Goal: Task Accomplishment & Management: Complete application form

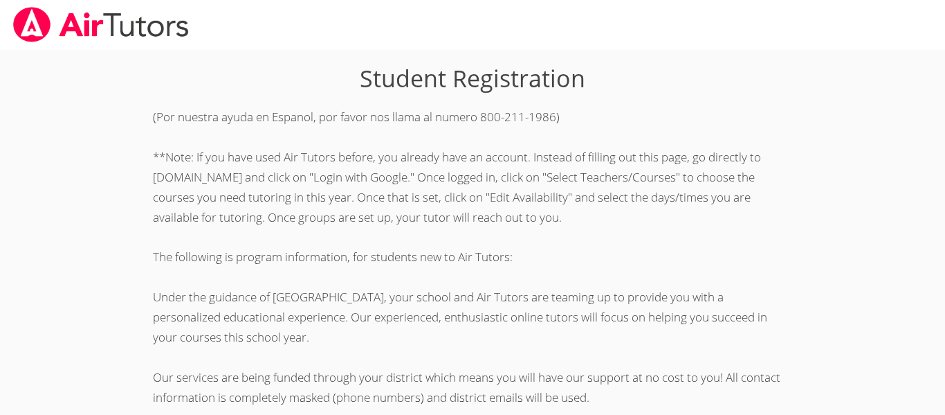
scroll to position [388, 0]
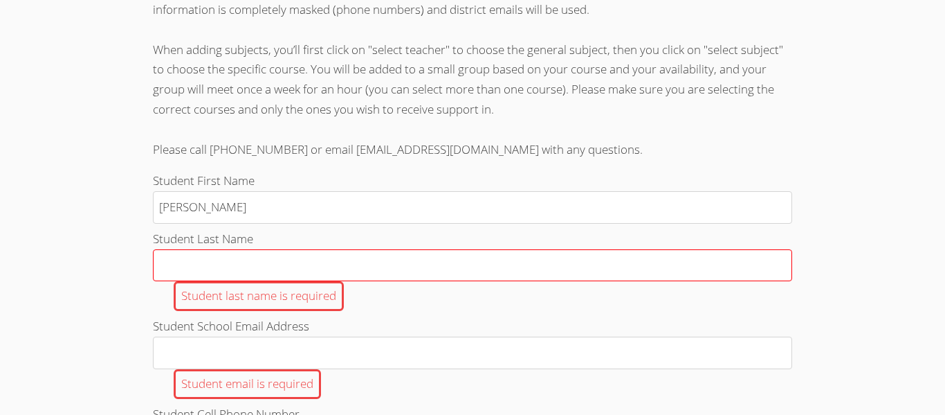
type input "[PERSON_NAME]"
click at [336, 260] on input "Student Last Name Student last name is required" at bounding box center [472, 265] width 639 height 33
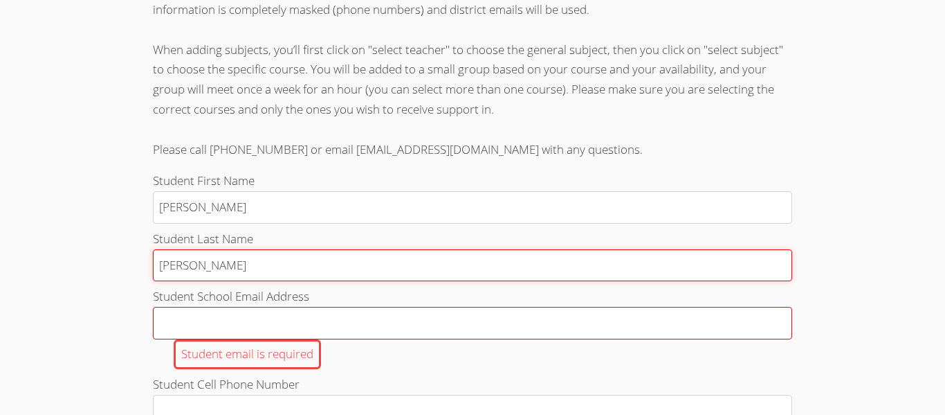
type input "[PERSON_NAME]"
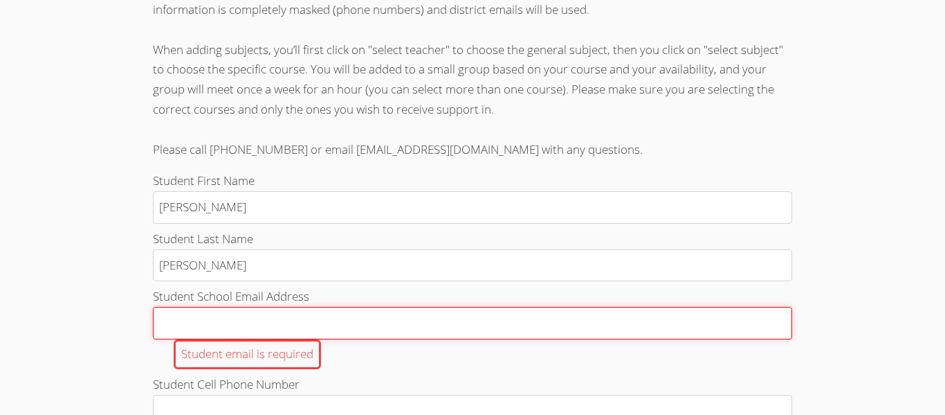
click at [306, 315] on input "Student School Email Address Student email is required" at bounding box center [472, 323] width 639 height 33
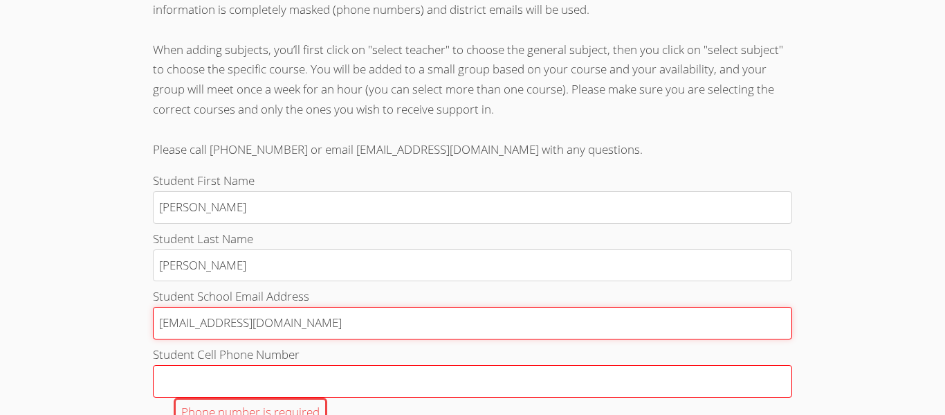
type input "[EMAIL_ADDRESS][DOMAIN_NAME]"
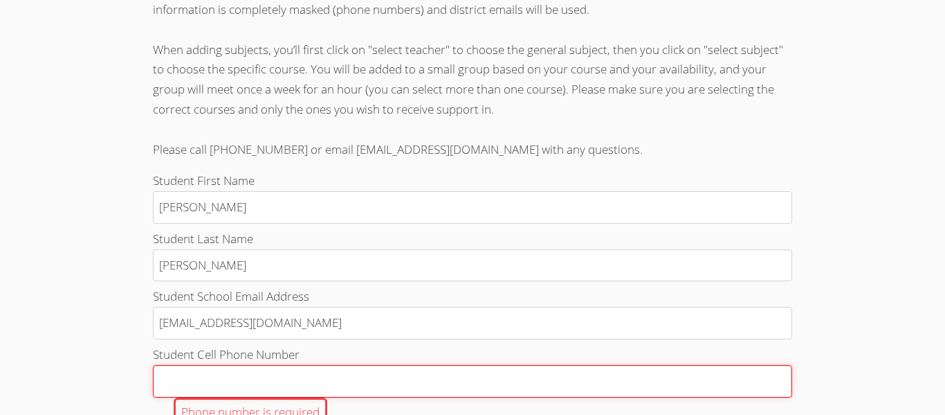
click at [259, 376] on input "Student Cell Phone Number Phone number is required" at bounding box center [472, 381] width 639 height 33
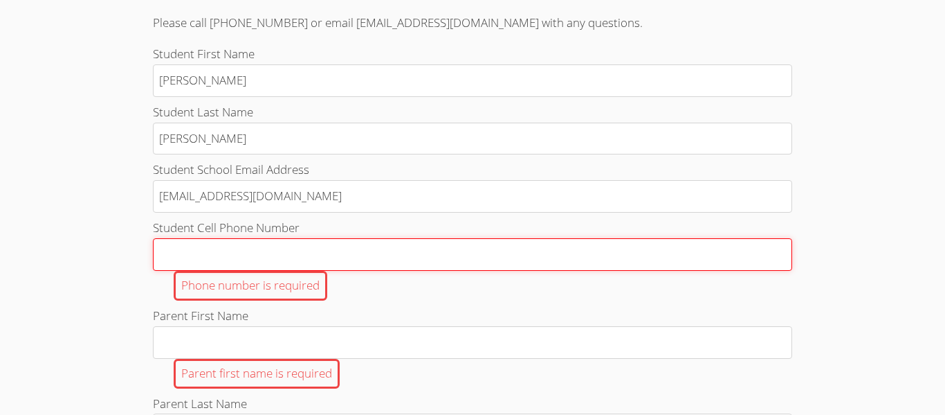
scroll to position [516, 0]
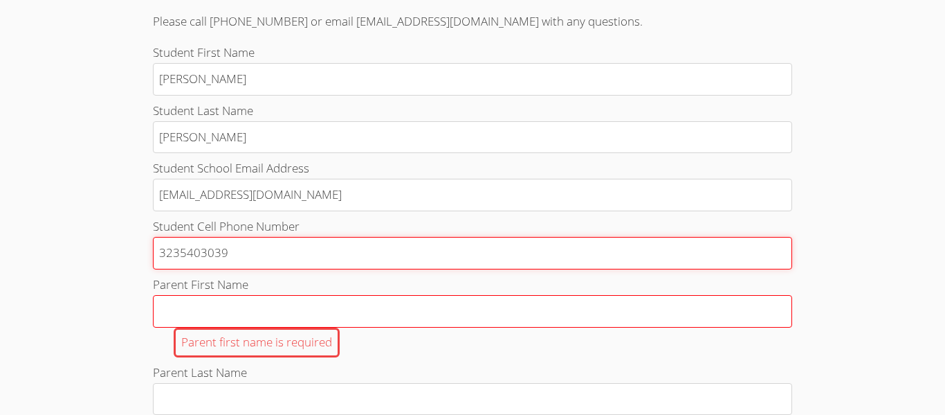
type input "3235403039"
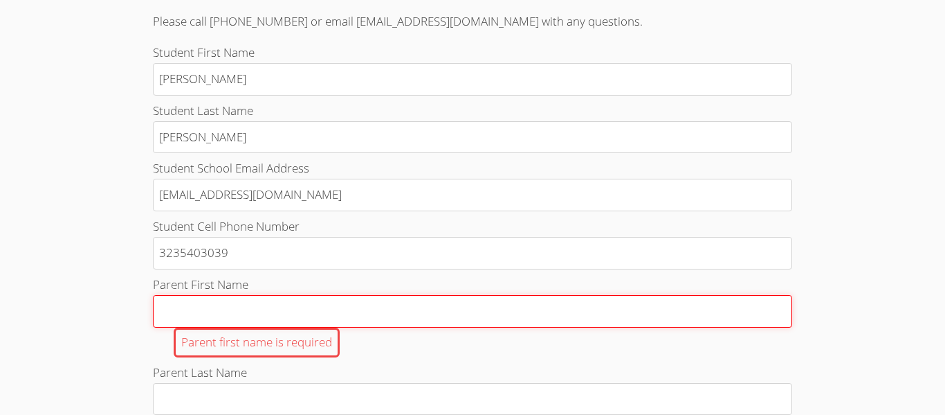
click at [217, 310] on input "Parent First Name Parent first name is required" at bounding box center [472, 311] width 639 height 33
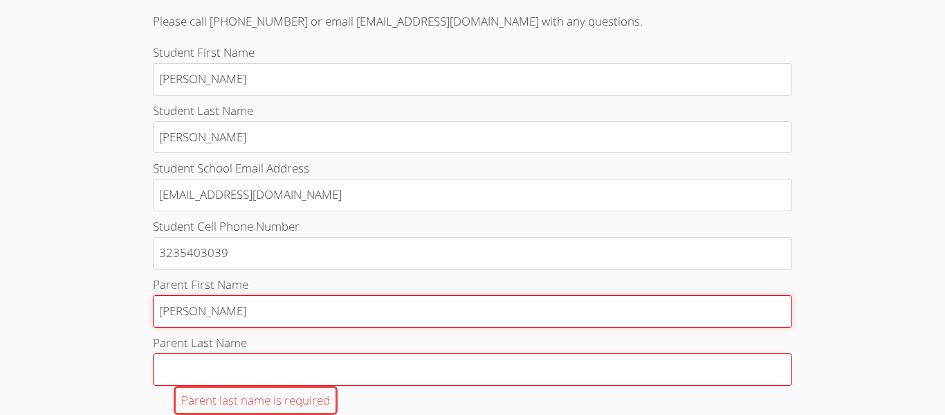
type input "Nichole"
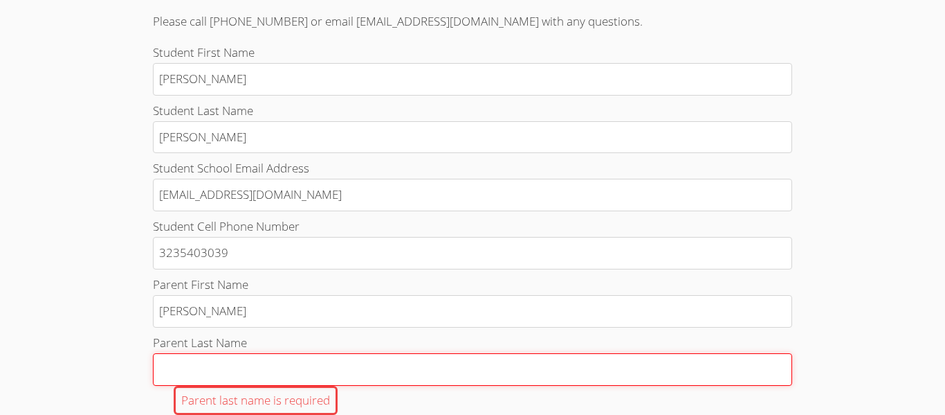
click at [203, 361] on input "Parent Last Name Parent last name is required" at bounding box center [472, 369] width 639 height 33
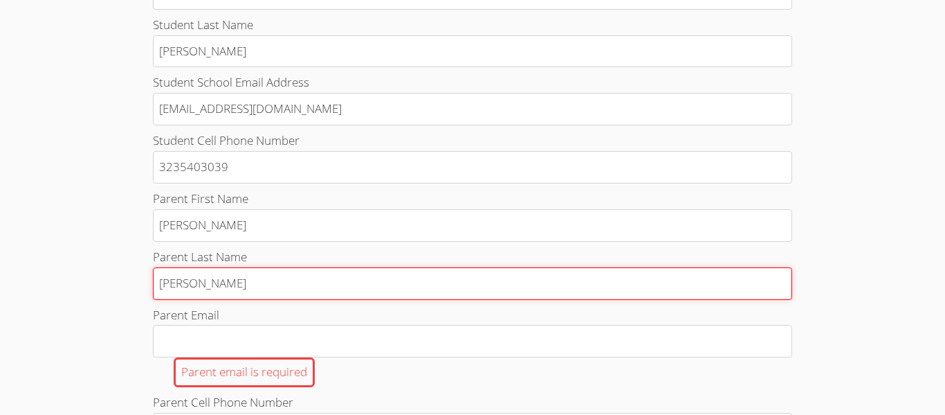
scroll to position [624, 0]
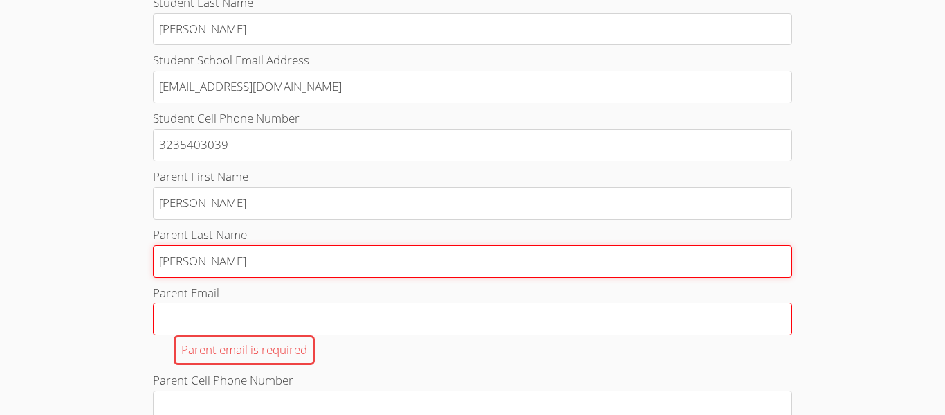
type input "Castaneda"
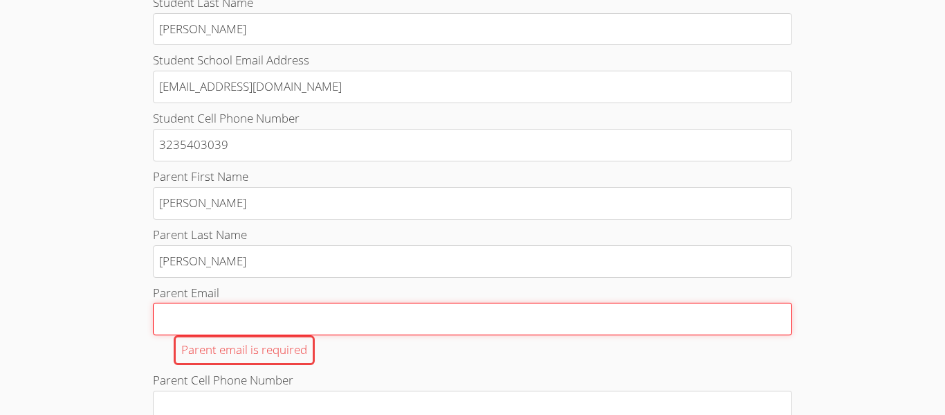
click at [179, 311] on input "Parent Email Parent email is required" at bounding box center [472, 318] width 639 height 33
type input "n"
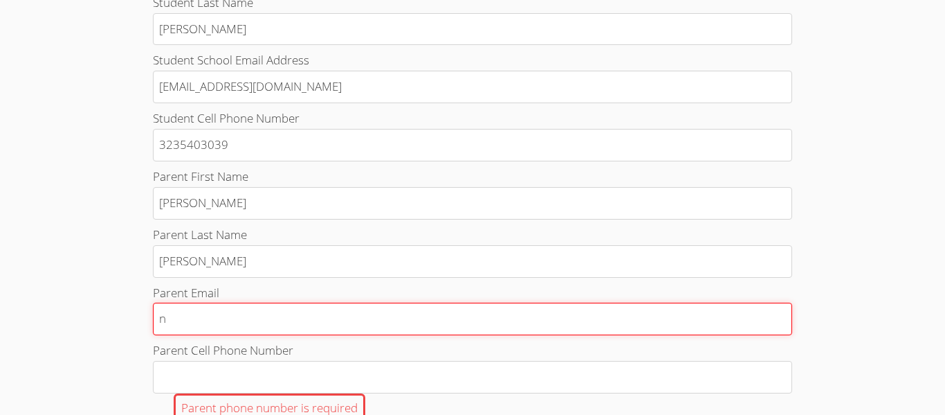
type input "ni"
type input "nic"
type input "nich"
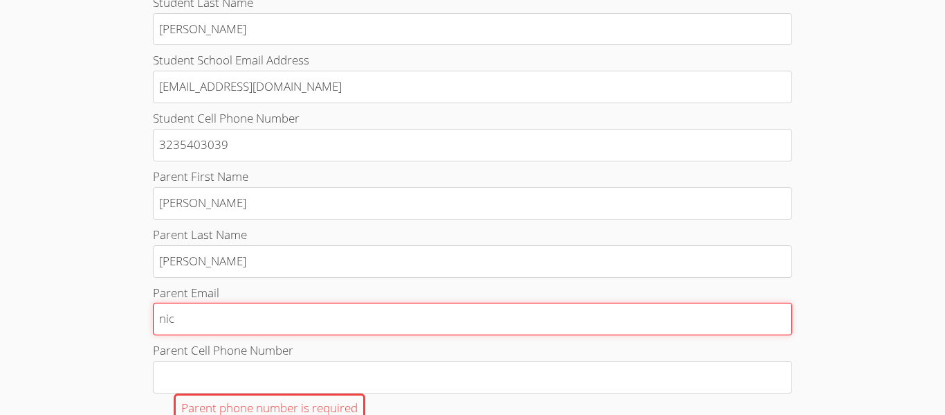
type input "nich"
type input "nicho"
type input "nichol"
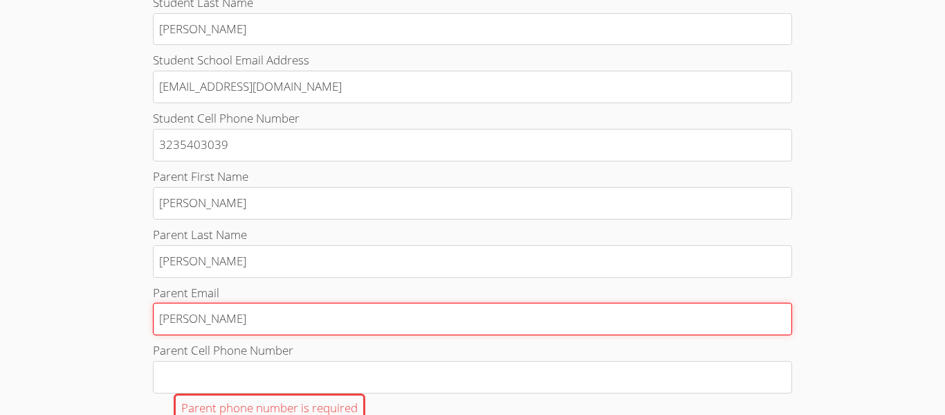
type input "nichole"
type input "nichole."
type input "nichole.c"
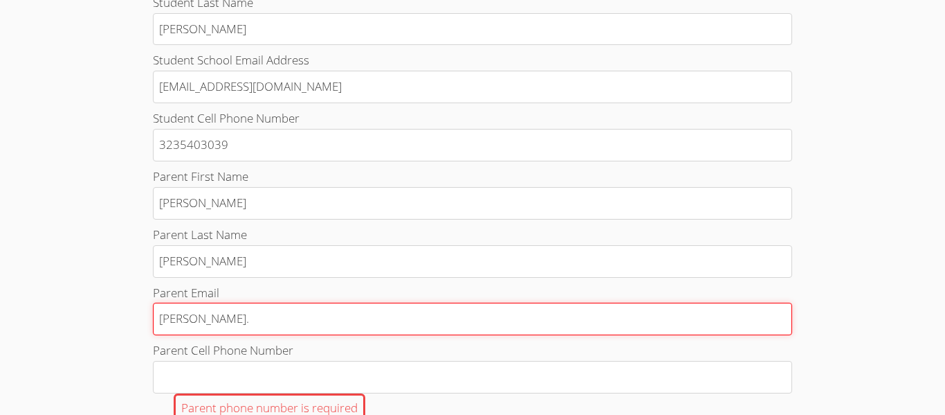
type input "nichole.c"
type input "nichole.ca"
type input "nichole.cas"
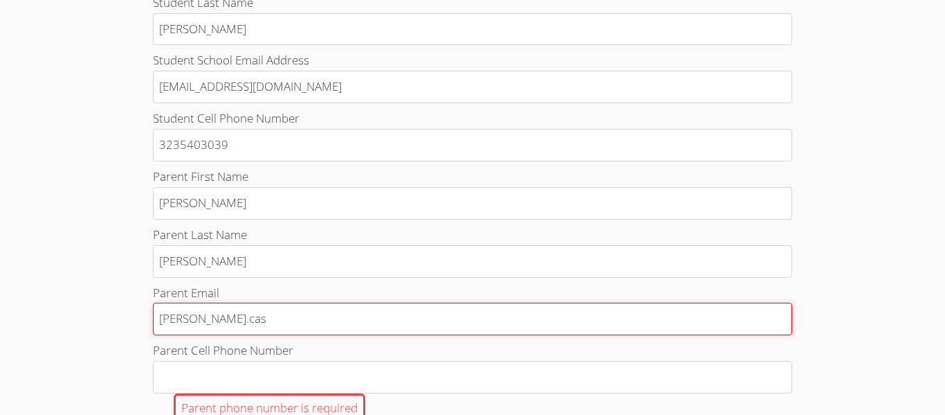
type input "nichole.casy"
type input "nichole.cas"
type input "nichole.cast"
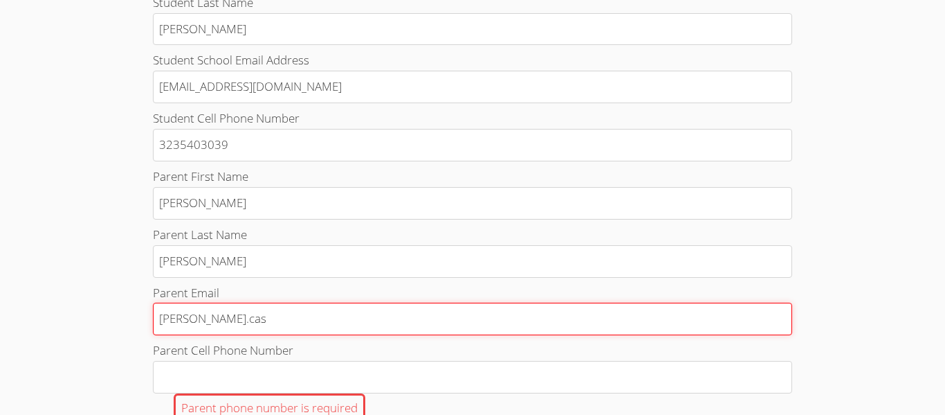
type input "nichole.cast"
type input "nichole.casta"
type input "nichole.castan"
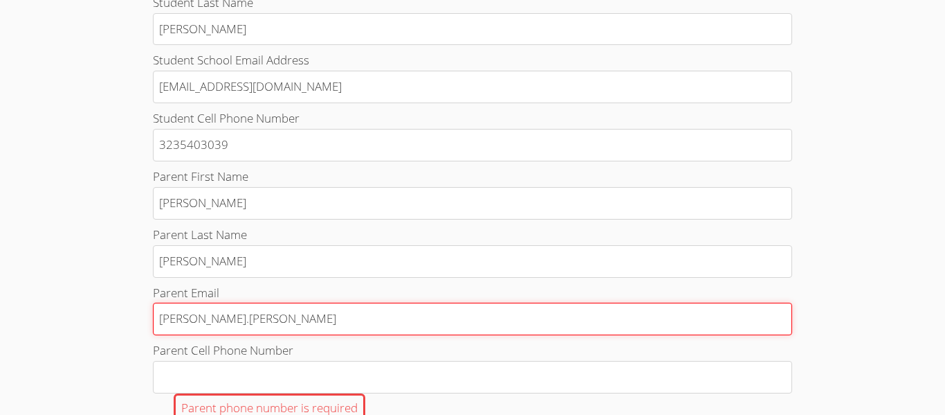
type input "nichole.castane"
type input "nichole.castaned"
type input "nichole.castaneda"
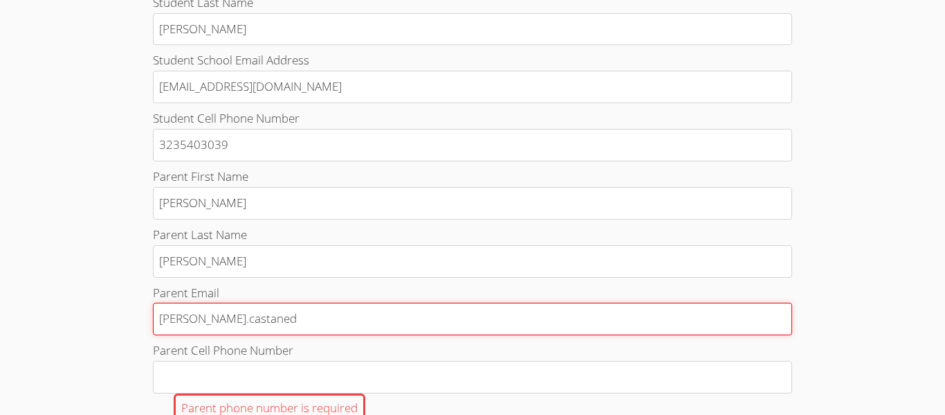
type input "nichole.castaneda"
type input "nichole.castaneda1"
type input "nichole.castaneda12"
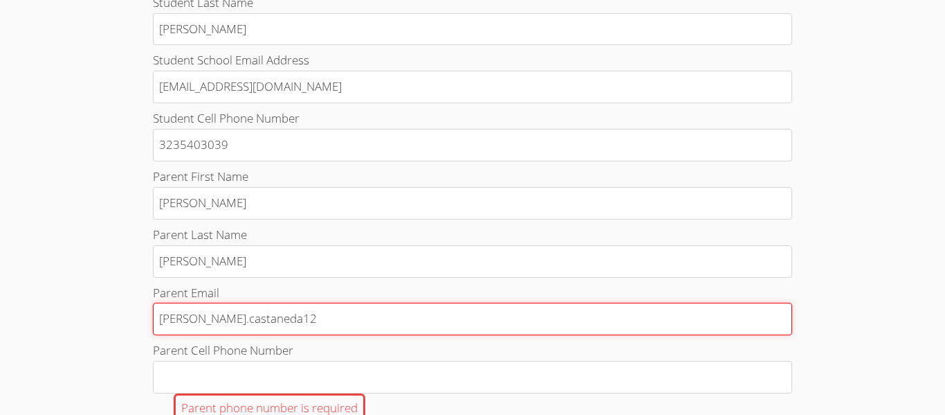
type input "nichole.castaneda123"
type input "nichole.castaneda123@"
type input "nichole.castaneda123@g"
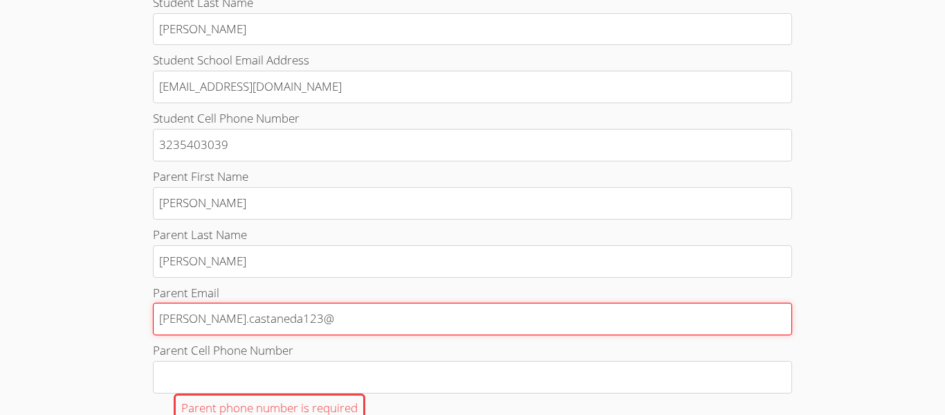
type input "nichole.castaneda123@g"
type input "nichole.castaneda123@gm"
type input "nichole.castaneda123@gma"
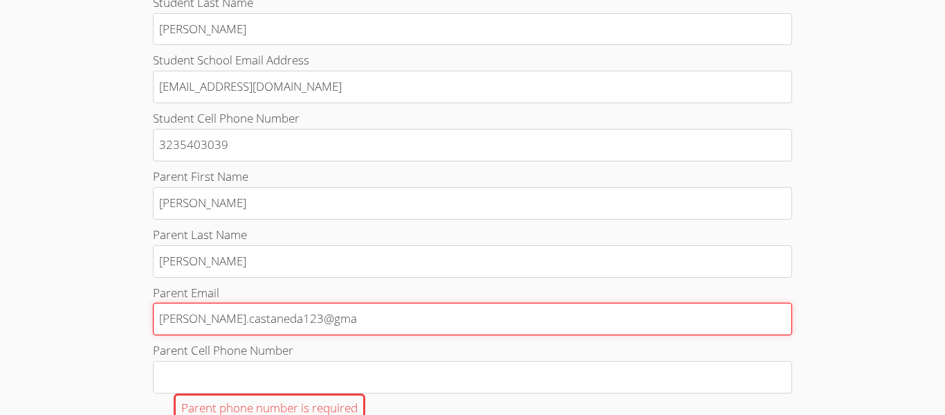
type input "nichole.castaneda123@gmai"
type input "nichole.castaneda123@gmail"
type input "nichole.castaneda123@gmail."
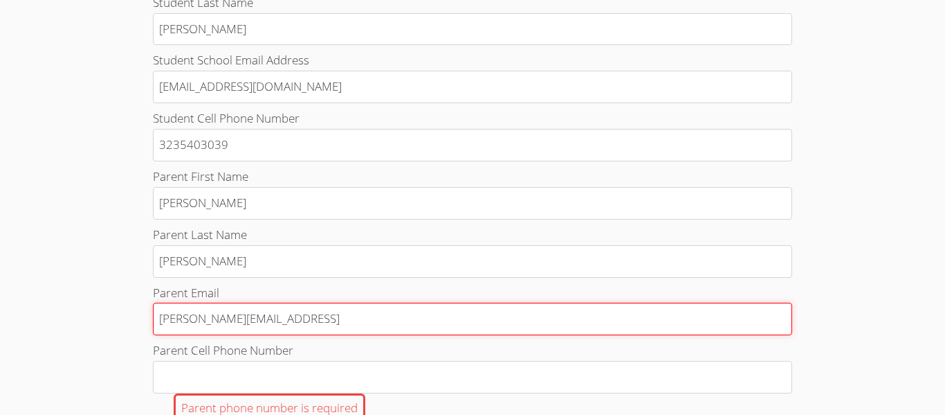
type input "nichole.castaneda123@gmail."
type input "nichole.castaneda123@gmail.c"
type input "nichole.castaneda123@gmail.co"
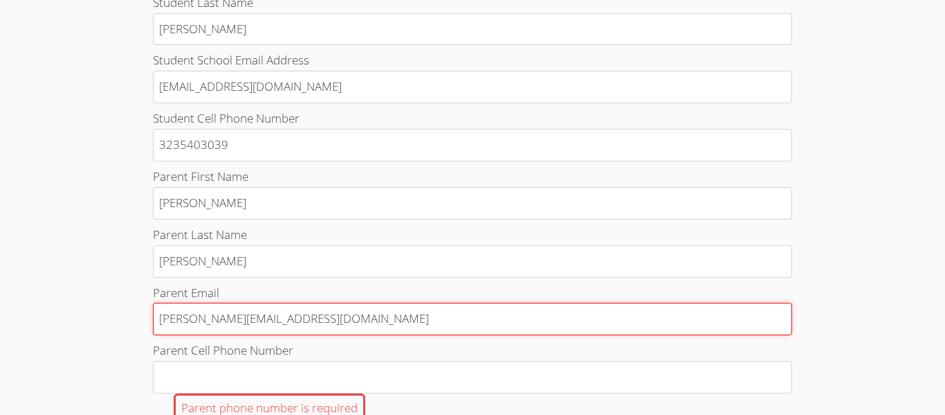
type input "nichole.castaneda123@gmail.com"
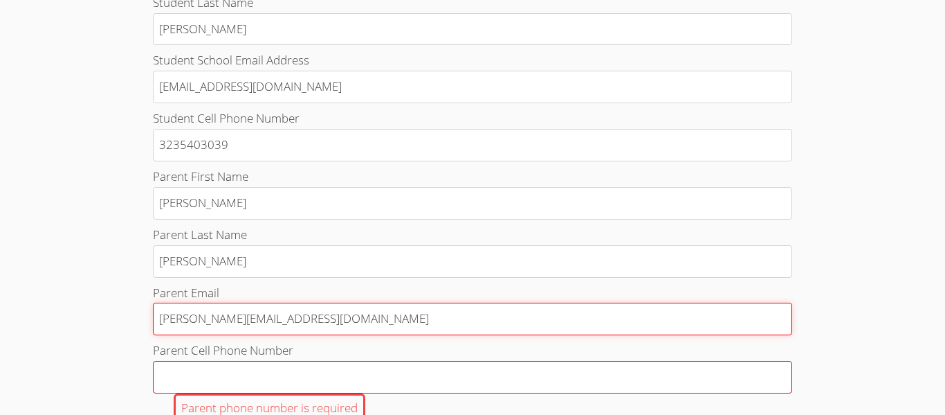
type input "nichole.castaneda123@gmail.com"
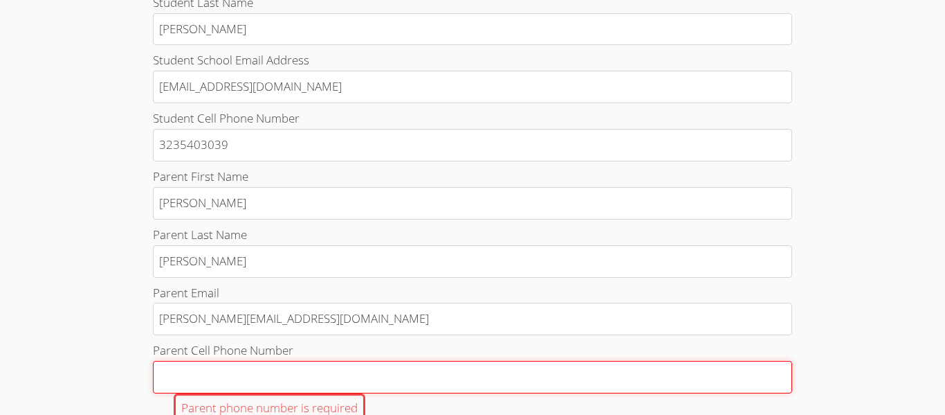
click at [170, 367] on input "Parent Cell Phone Number Parent phone number is required" at bounding box center [472, 377] width 639 height 33
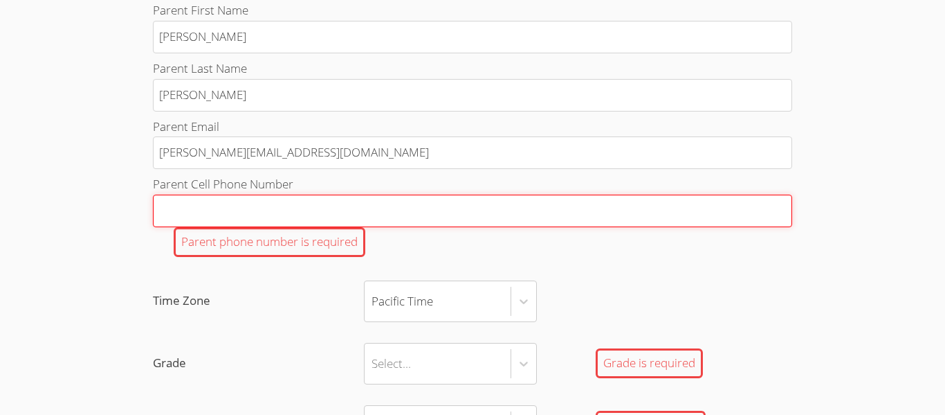
scroll to position [790, 0]
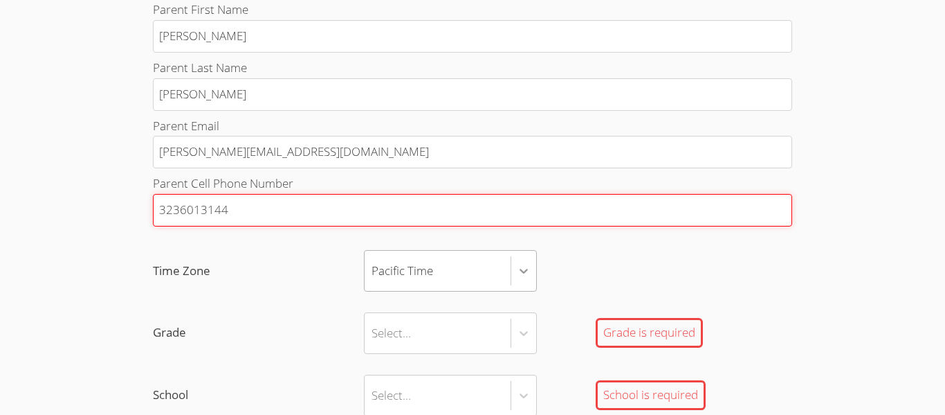
type input "3236013144"
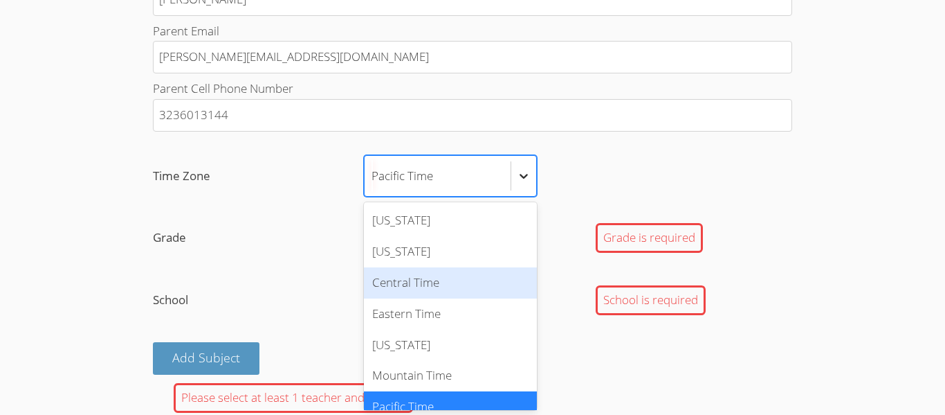
scroll to position [15, 0]
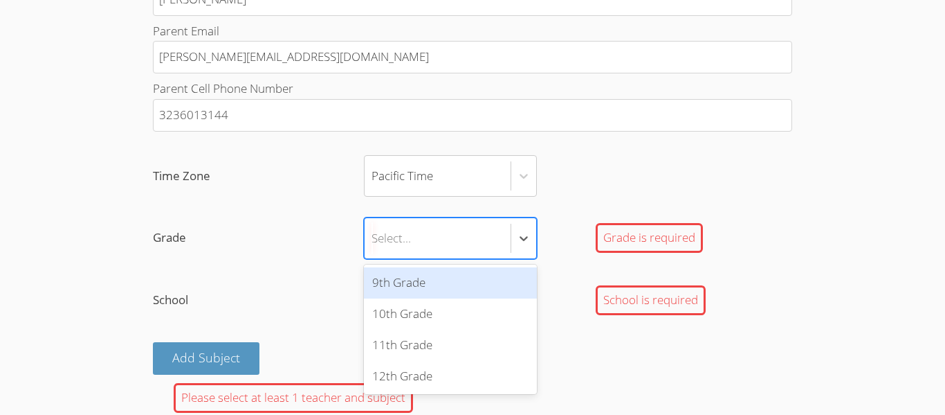
click at [490, 229] on div "Select..." at bounding box center [438, 238] width 146 height 40
click at [373, 229] on input "Grade option 9th Grade focused, 1 of 4. 4 results available. Use Up and Down to…" at bounding box center [372, 238] width 1 height 32
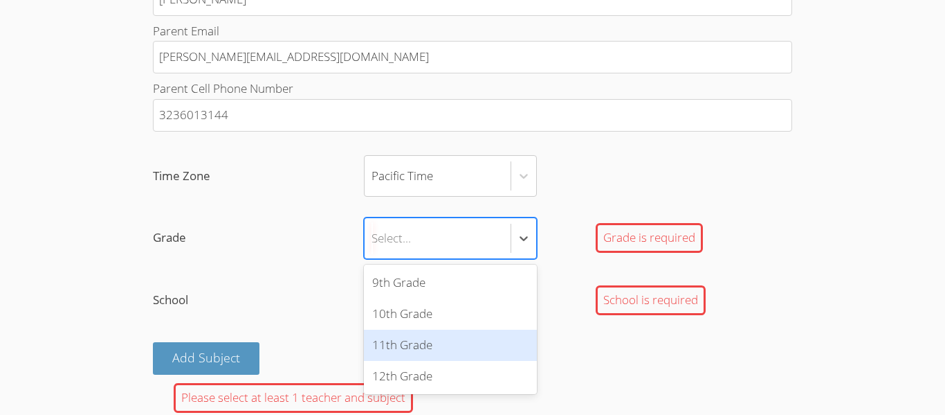
click at [455, 339] on div "11th Grade" at bounding box center [450, 344] width 173 height 31
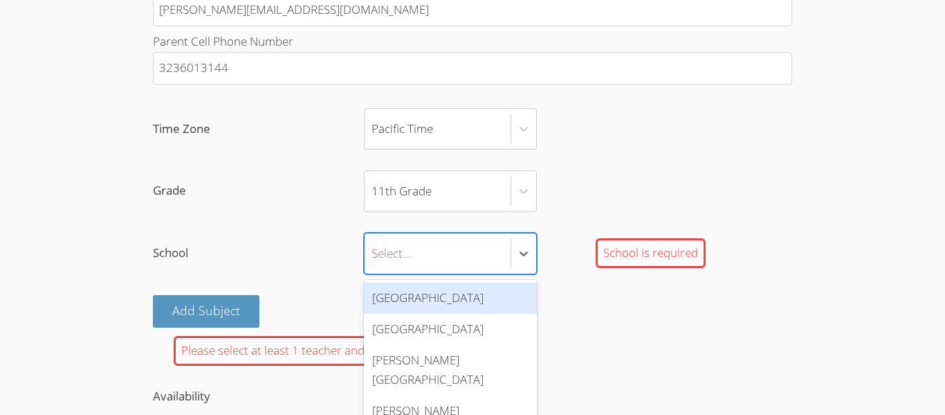
click at [481, 296] on div "Hawthorne High School" at bounding box center [450, 297] width 173 height 31
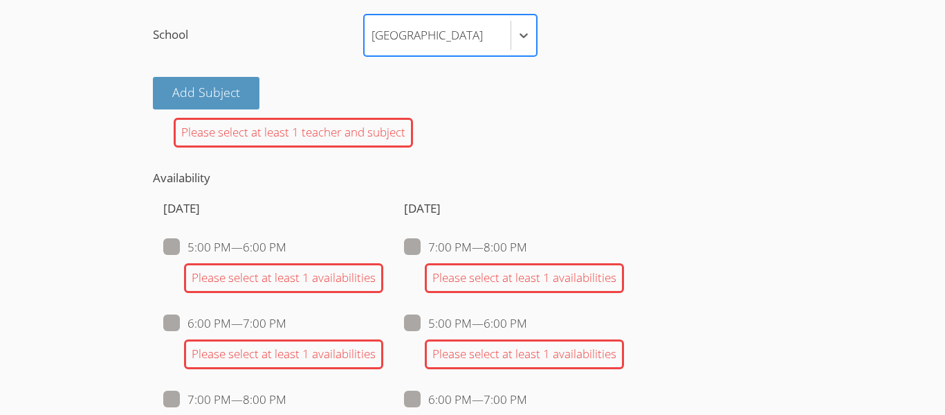
scroll to position [1153, 0]
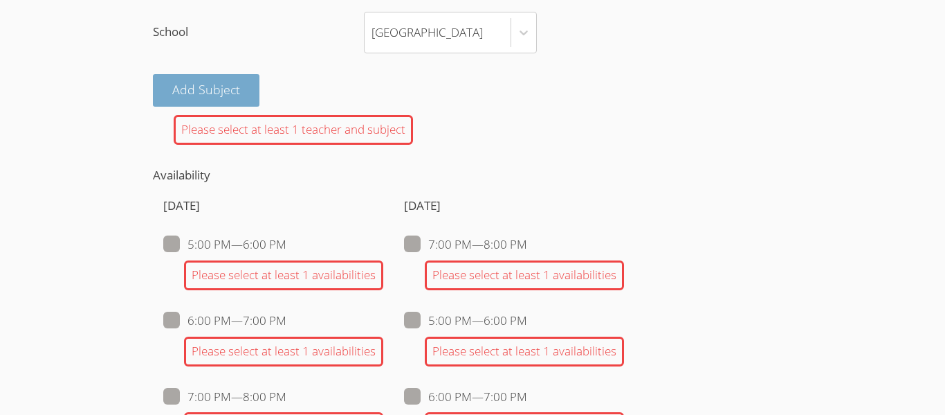
click at [237, 101] on button "Add Subject" at bounding box center [206, 90] width 107 height 33
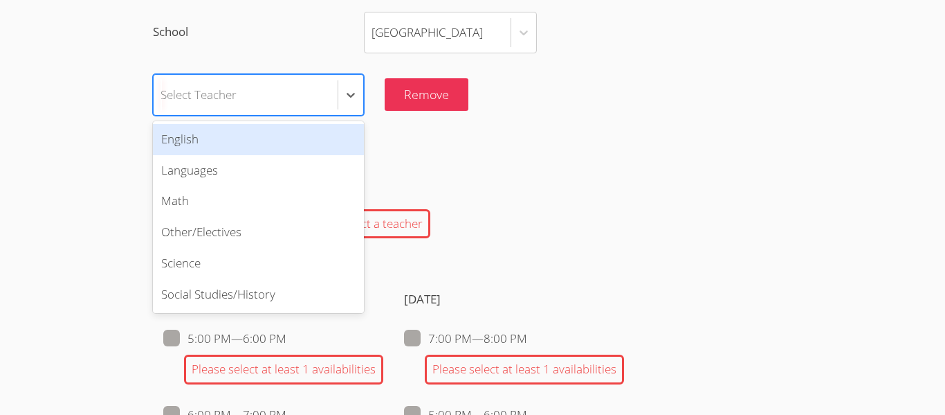
click at [244, 103] on div "Select Teacher" at bounding box center [246, 95] width 184 height 40
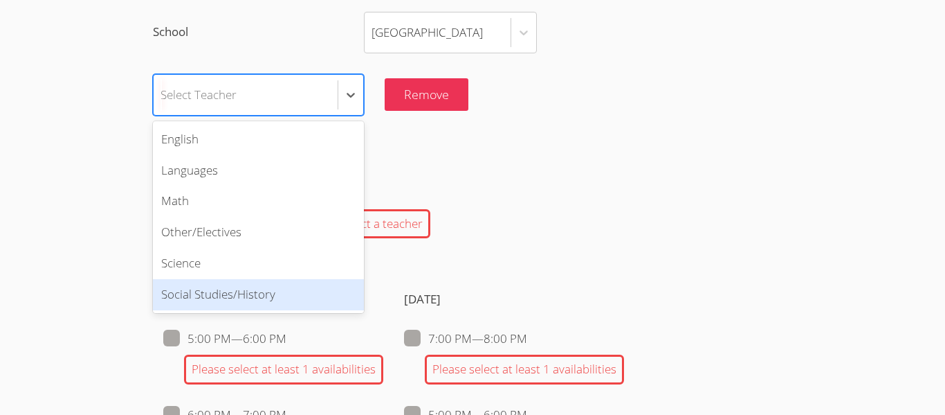
click at [251, 293] on div "Social Studies/History" at bounding box center [258, 294] width 211 height 31
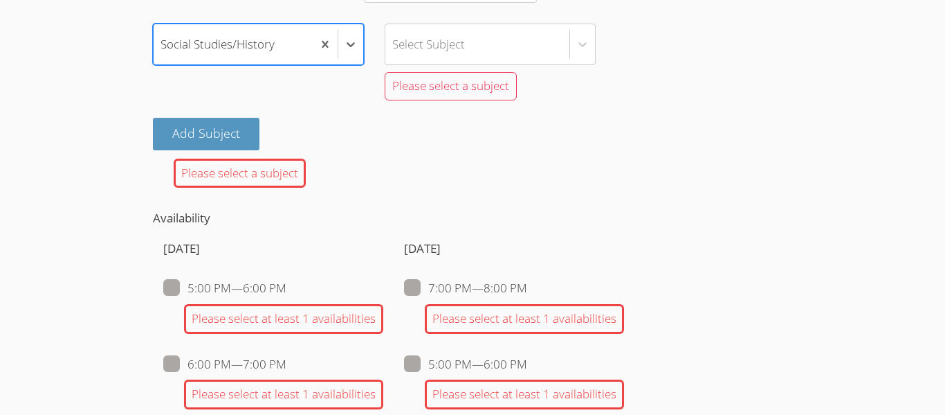
scroll to position [1206, 0]
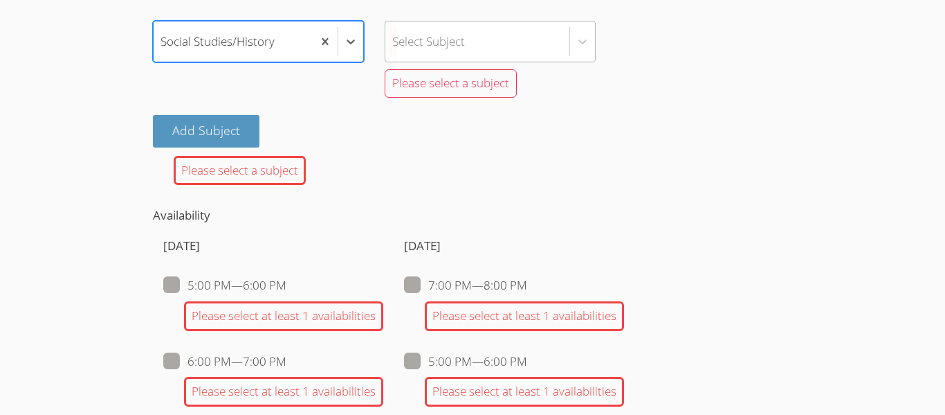
click at [501, 39] on div "Select Subject" at bounding box center [477, 41] width 184 height 40
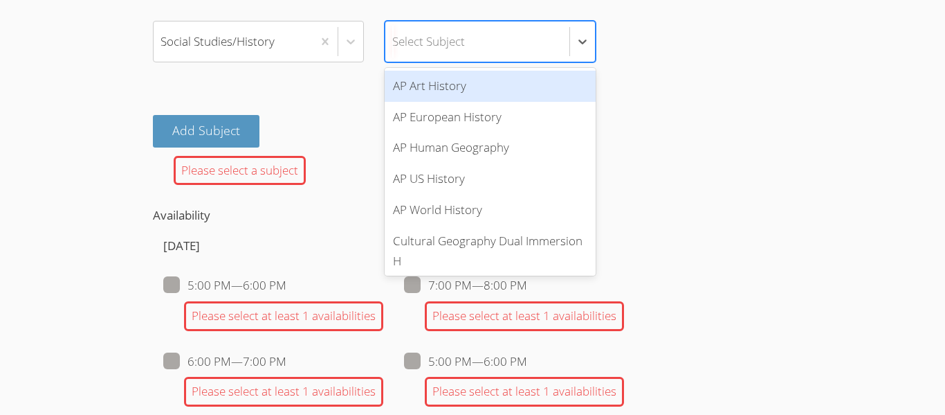
click at [595, 42] on div "Select Subject" at bounding box center [490, 42] width 211 height 42
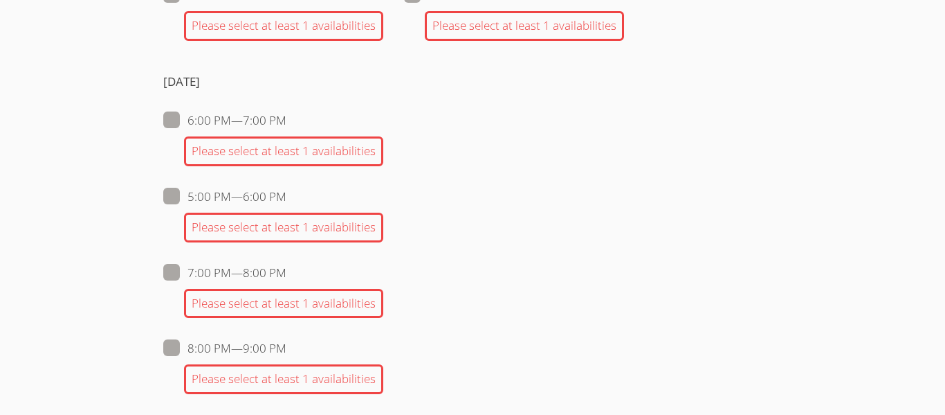
scroll to position [2069, 0]
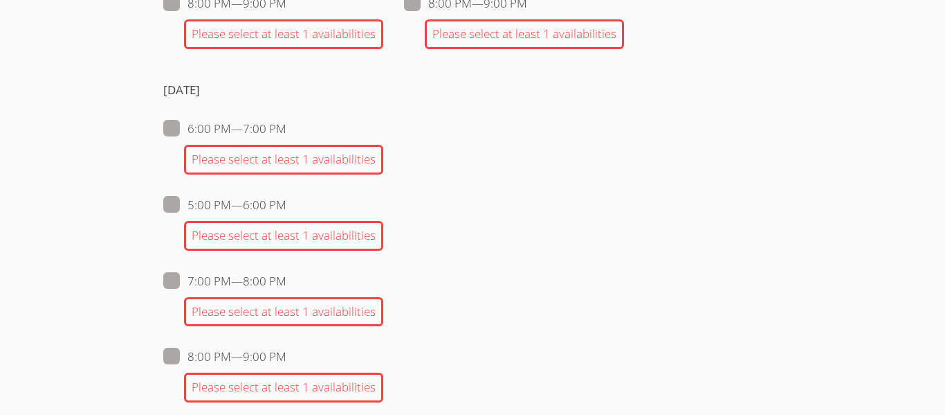
click at [287, 284] on span at bounding box center [287, 281] width 0 height 16
click at [287, 284] on input "7:00 PM — 8:00 PM" at bounding box center [293, 278] width 12 height 12
checkbox input "true"
checkbox input "false"
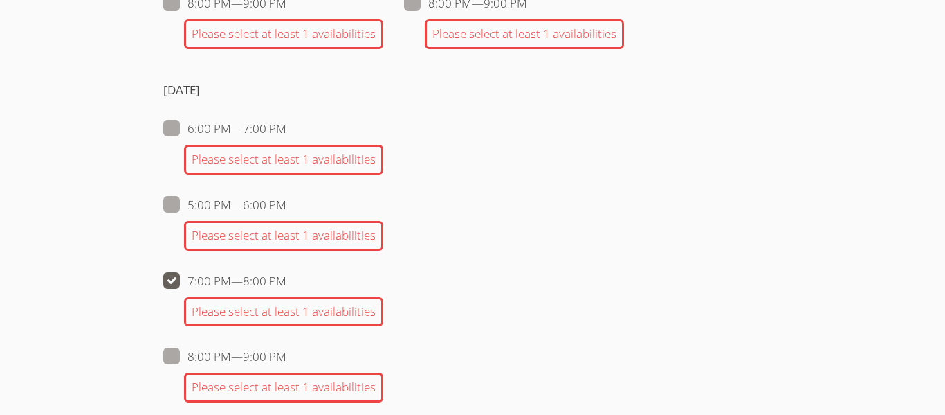
checkbox input "false"
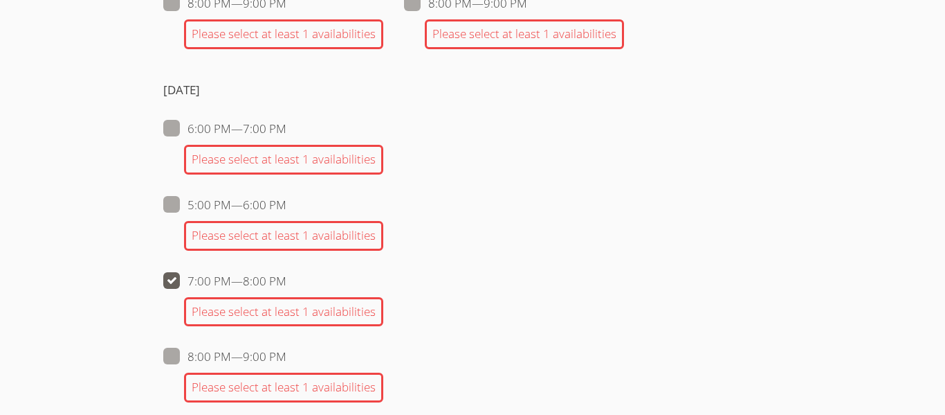
checkbox input "false"
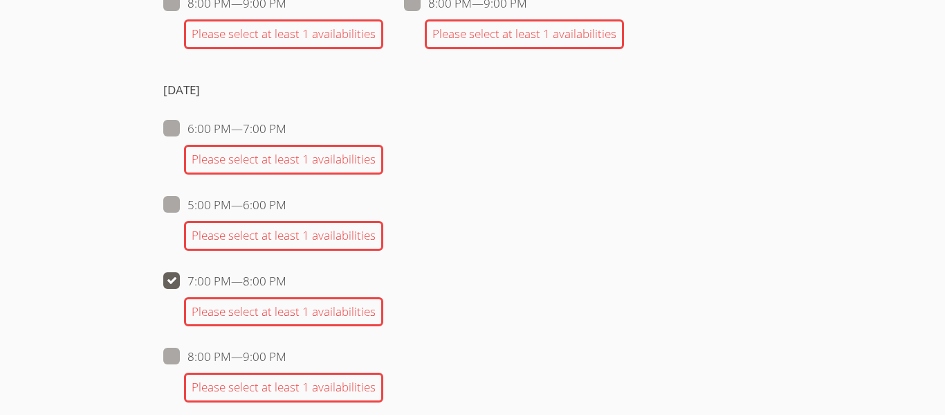
checkbox input "false"
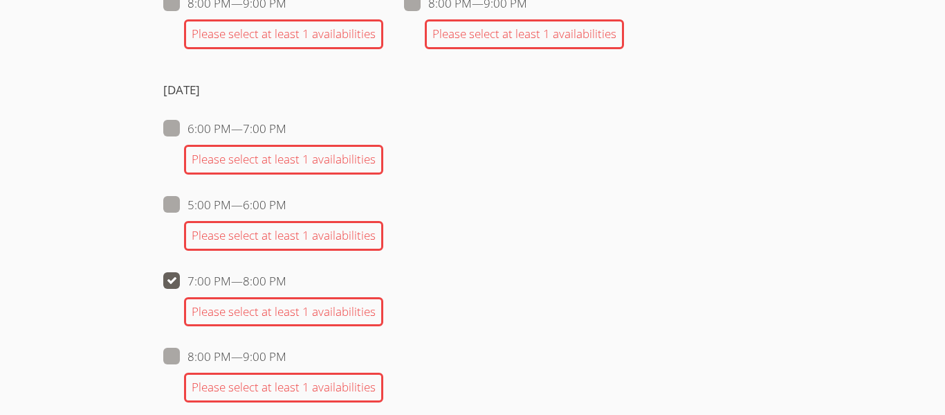
checkbox input "false"
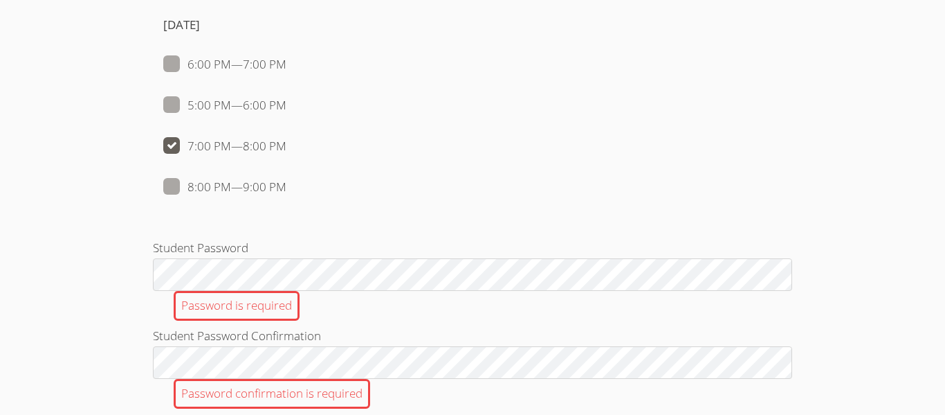
scroll to position [1655, 0]
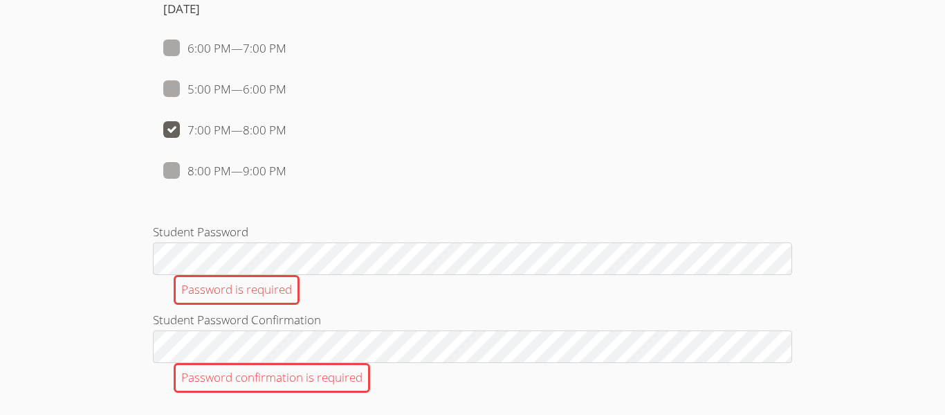
click at [287, 170] on span at bounding box center [287, 171] width 0 height 16
click at [287, 170] on input "8:00 PM — 9:00 PM" at bounding box center [293, 168] width 12 height 12
checkbox input "true"
checkbox input "false"
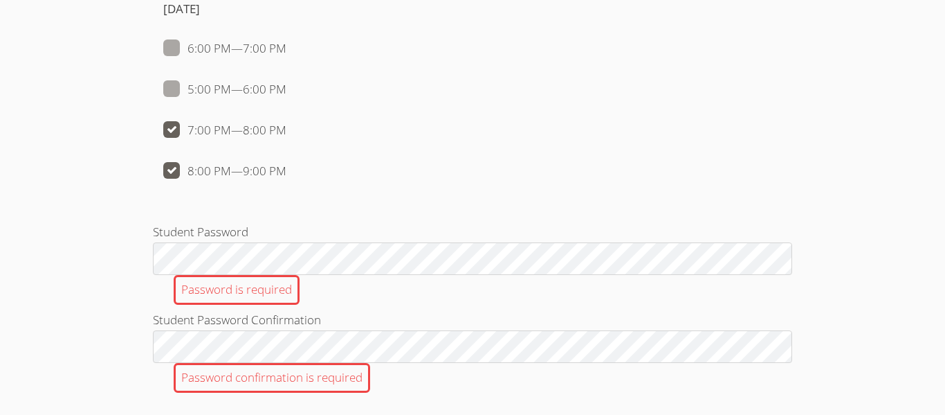
checkbox input "false"
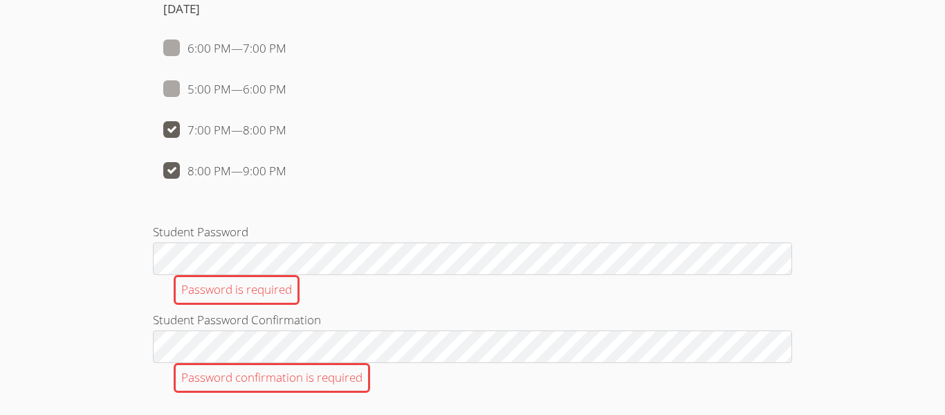
checkbox input "false"
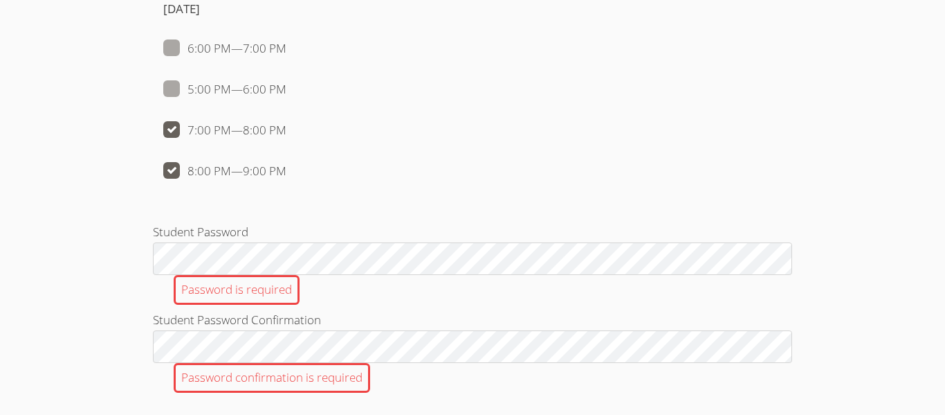
checkbox input "false"
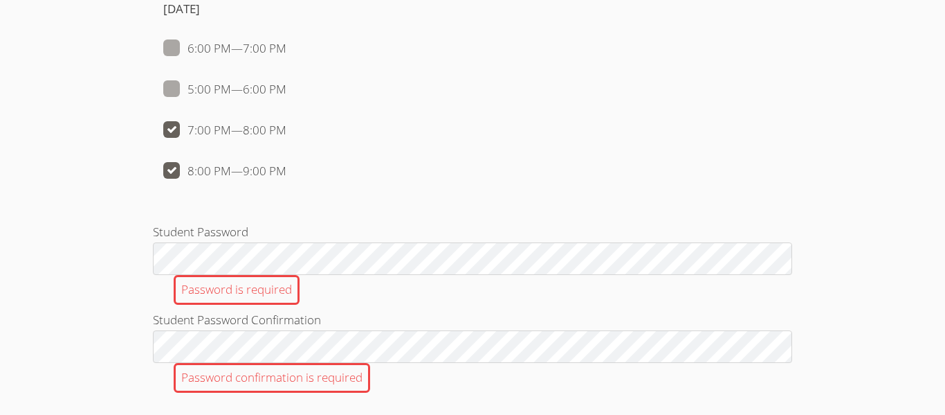
checkbox input "false"
click at [287, 136] on span at bounding box center [287, 130] width 0 height 16
click at [287, 133] on input "7:00 PM — 8:00 PM" at bounding box center [293, 127] width 12 height 12
checkbox input "false"
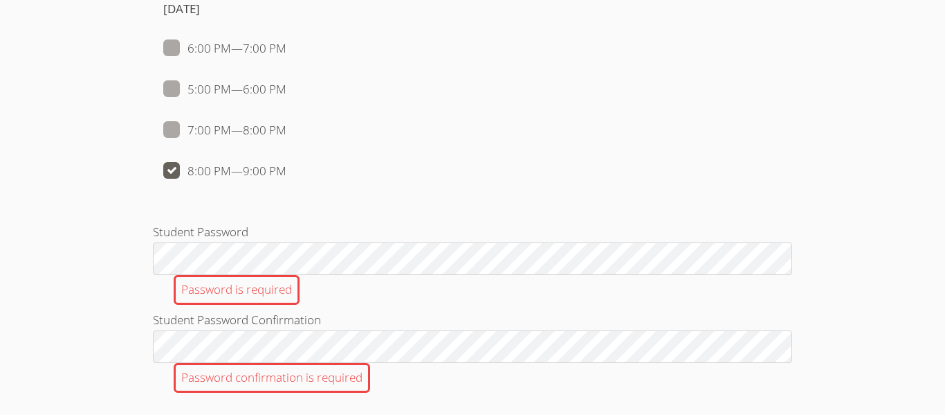
checkbox input "false"
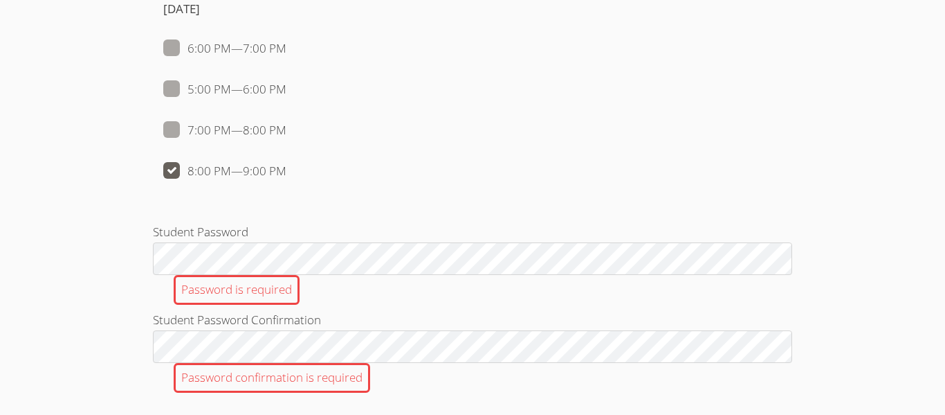
checkbox input "false"
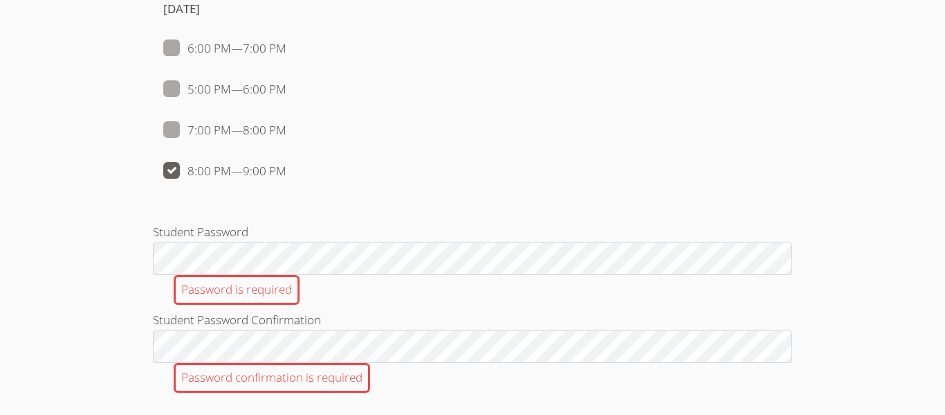
checkbox input "false"
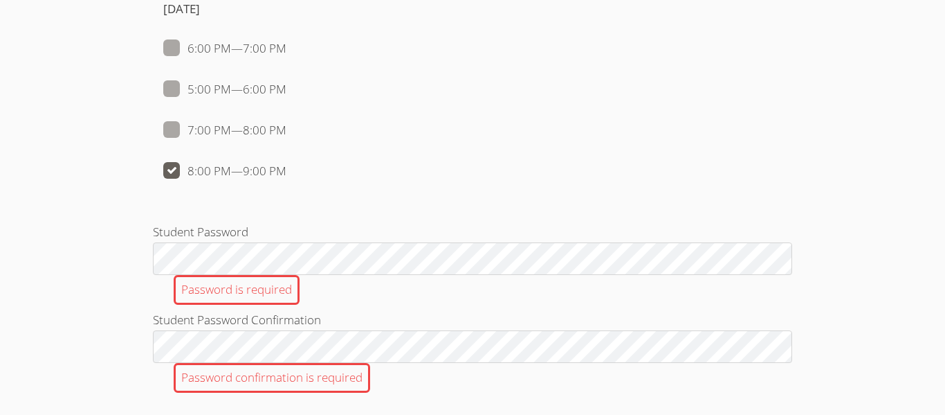
checkbox input "false"
checkbox input "true"
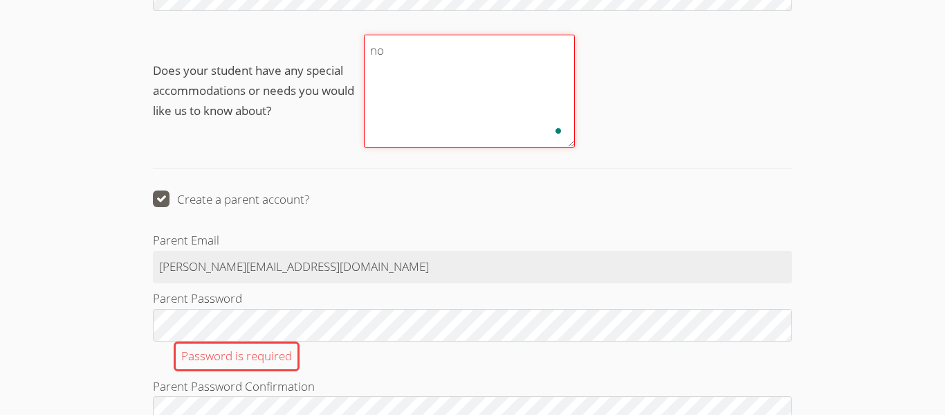
scroll to position [1975, 0]
type textarea "no"
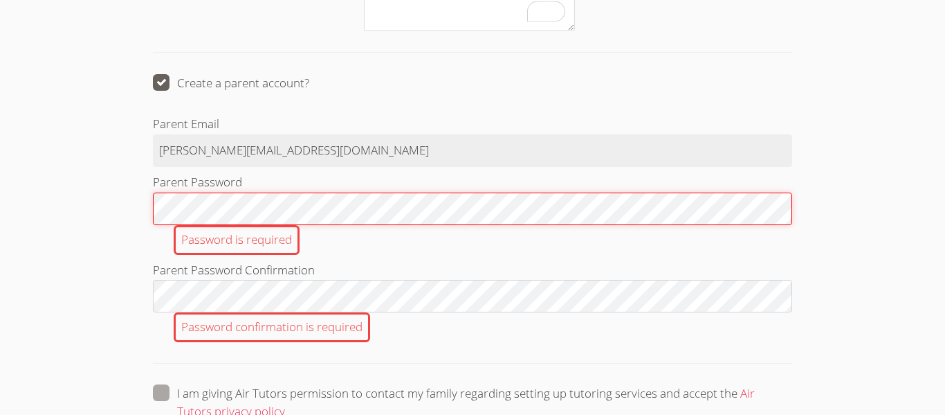
scroll to position [2096, 0]
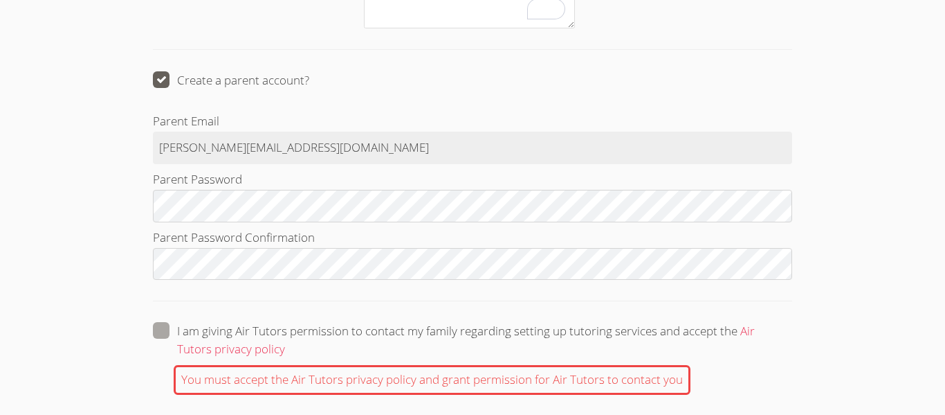
click at [285, 340] on span at bounding box center [285, 348] width 0 height 16
click at [285, 334] on input "I am giving Air Tutors permission to contact my family regarding setting up tut…" at bounding box center [291, 328] width 12 height 12
checkbox input "true"
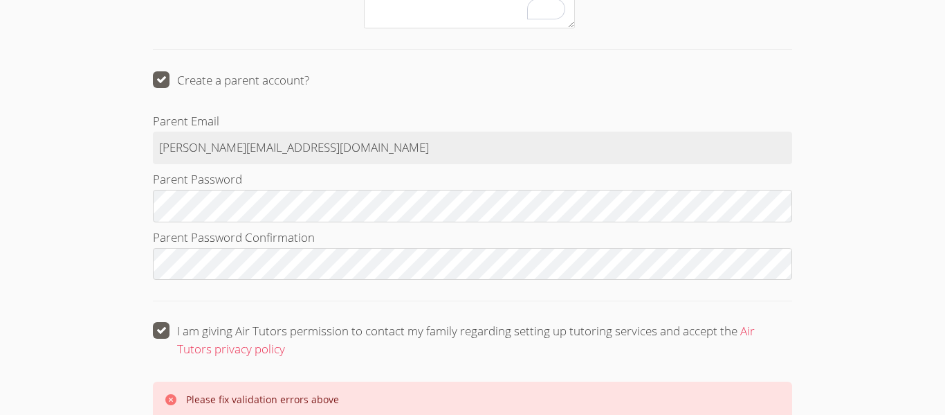
scroll to position [2164, 0]
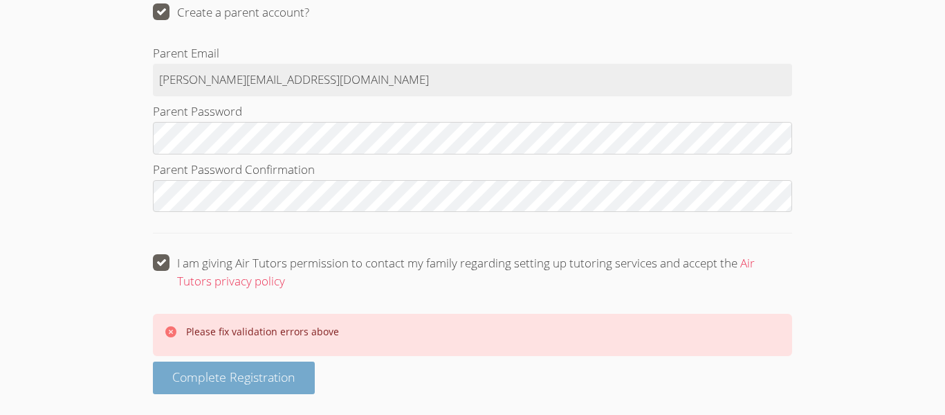
click at [217, 375] on span "Complete Registration" at bounding box center [233, 376] width 123 height 17
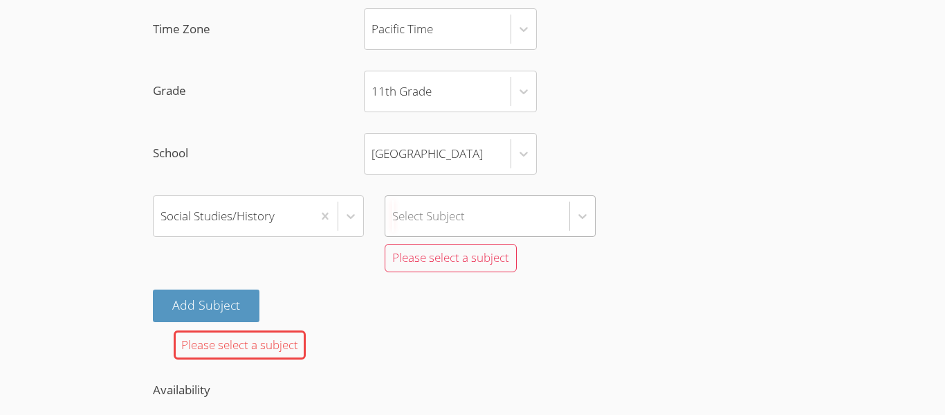
click at [463, 221] on div "Select Subject" at bounding box center [490, 216] width 211 height 42
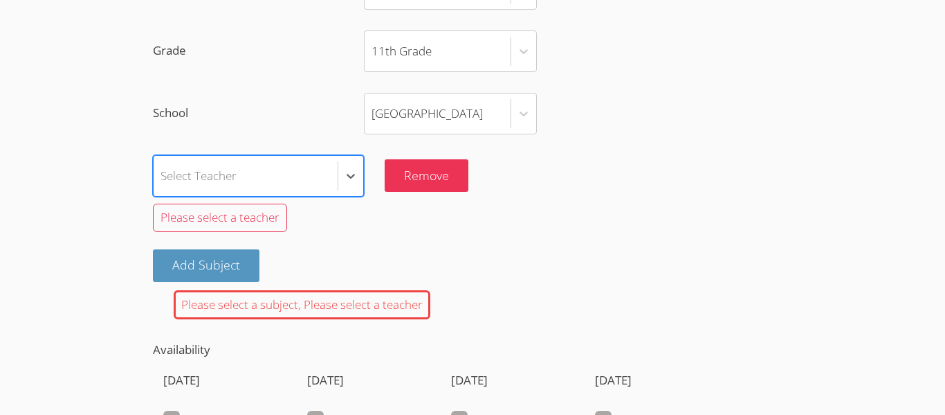
click at [218, 178] on div "Select Teacher" at bounding box center [199, 175] width 76 height 20
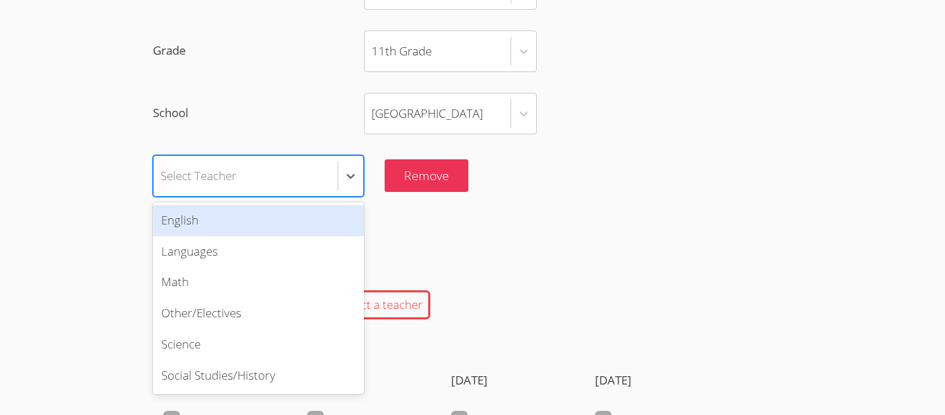
click at [230, 218] on div "English" at bounding box center [258, 220] width 211 height 31
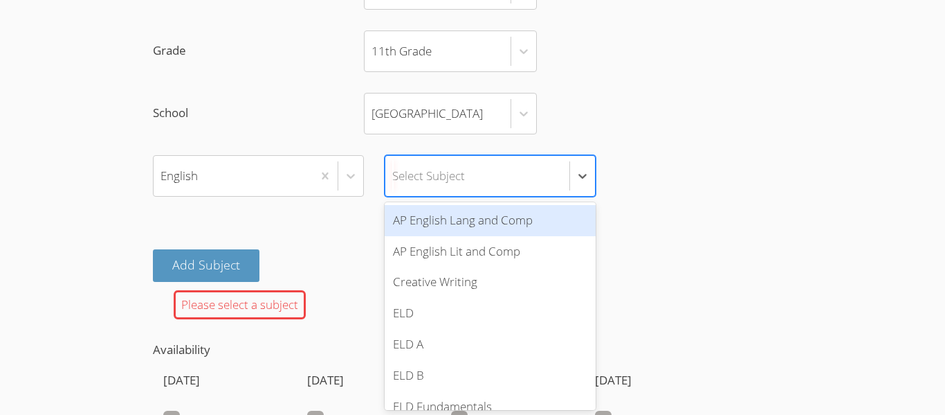
click at [451, 189] on div "Select Subject" at bounding box center [477, 176] width 184 height 40
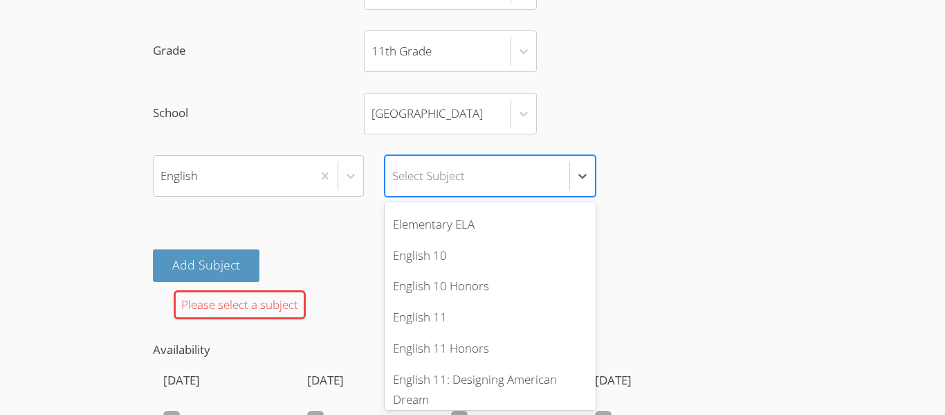
scroll to position [278, 0]
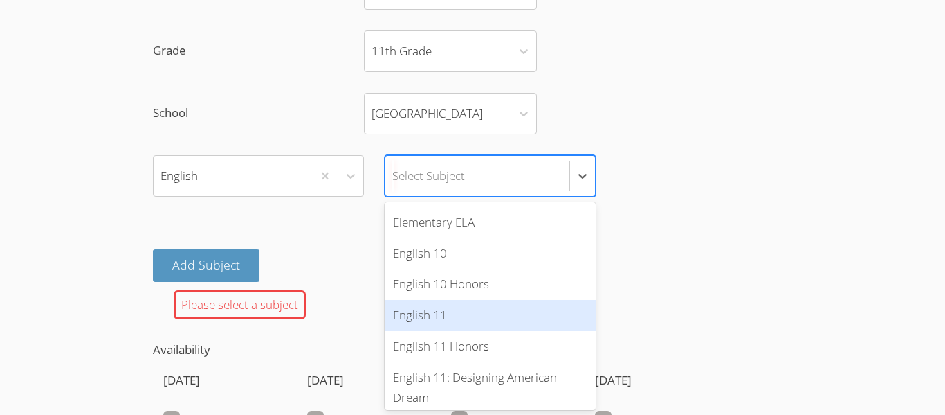
click at [448, 316] on div "English 11" at bounding box center [490, 315] width 211 height 31
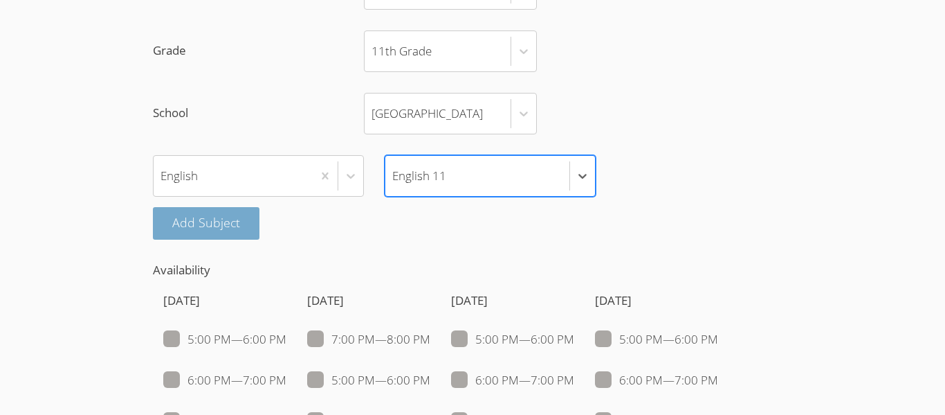
scroll to position [2036, 0]
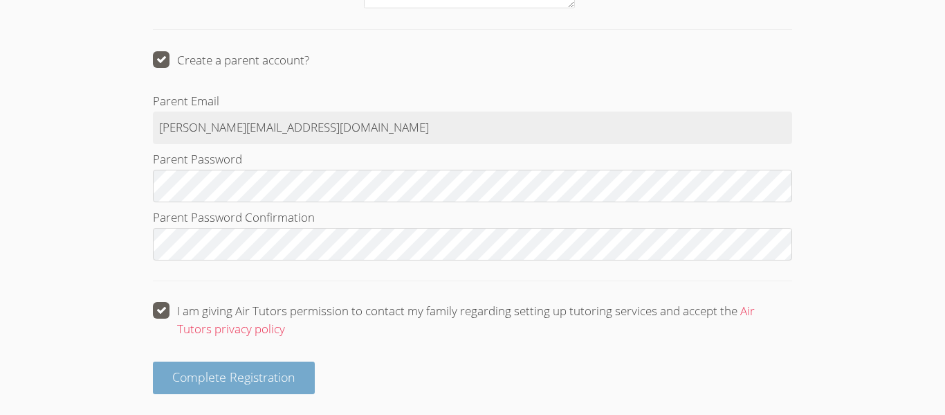
click at [237, 383] on span "Complete Registration" at bounding box center [233, 376] width 123 height 17
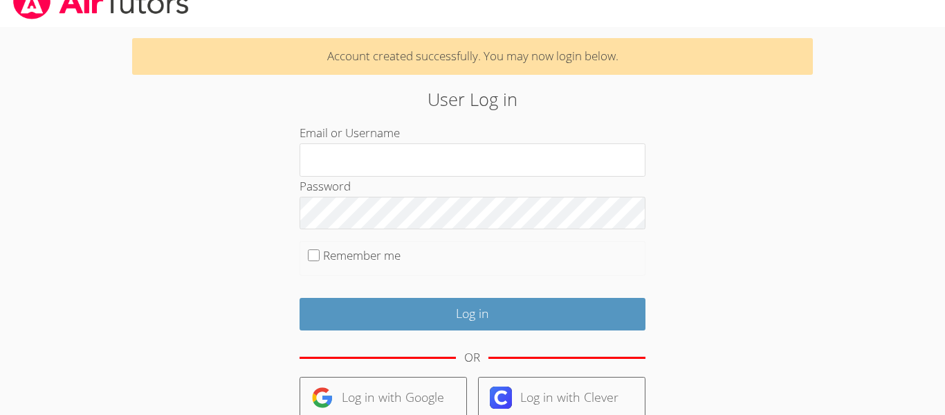
scroll to position [28, 0]
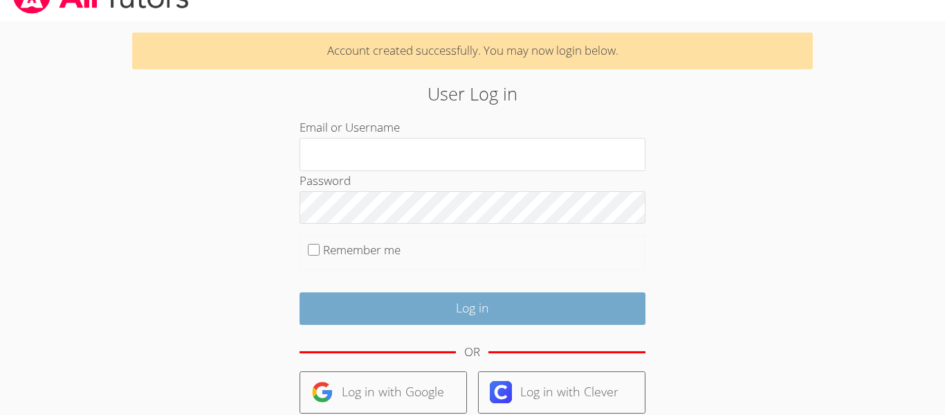
type input "[EMAIL_ADDRESS][DOMAIN_NAME]"
click at [373, 306] on input "Log in" at bounding box center [473, 308] width 346 height 33
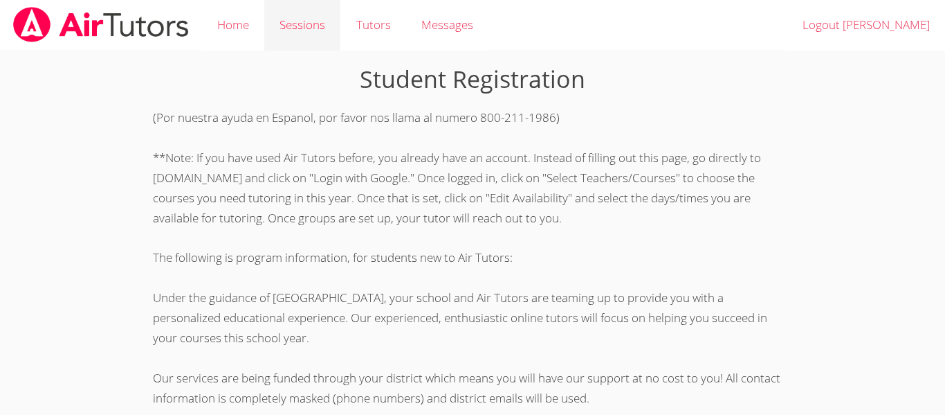
click at [298, 33] on link "Sessions" at bounding box center [302, 25] width 76 height 51
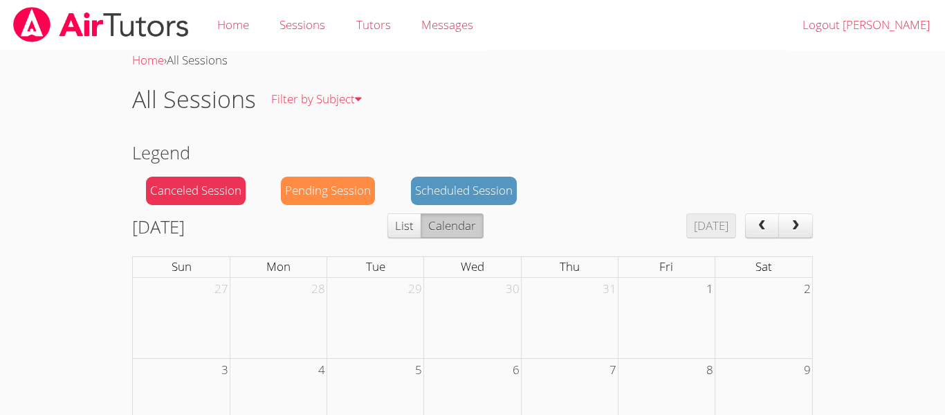
click at [343, 158] on h2 "Legend" at bounding box center [472, 152] width 681 height 26
